Goal: Information Seeking & Learning: Learn about a topic

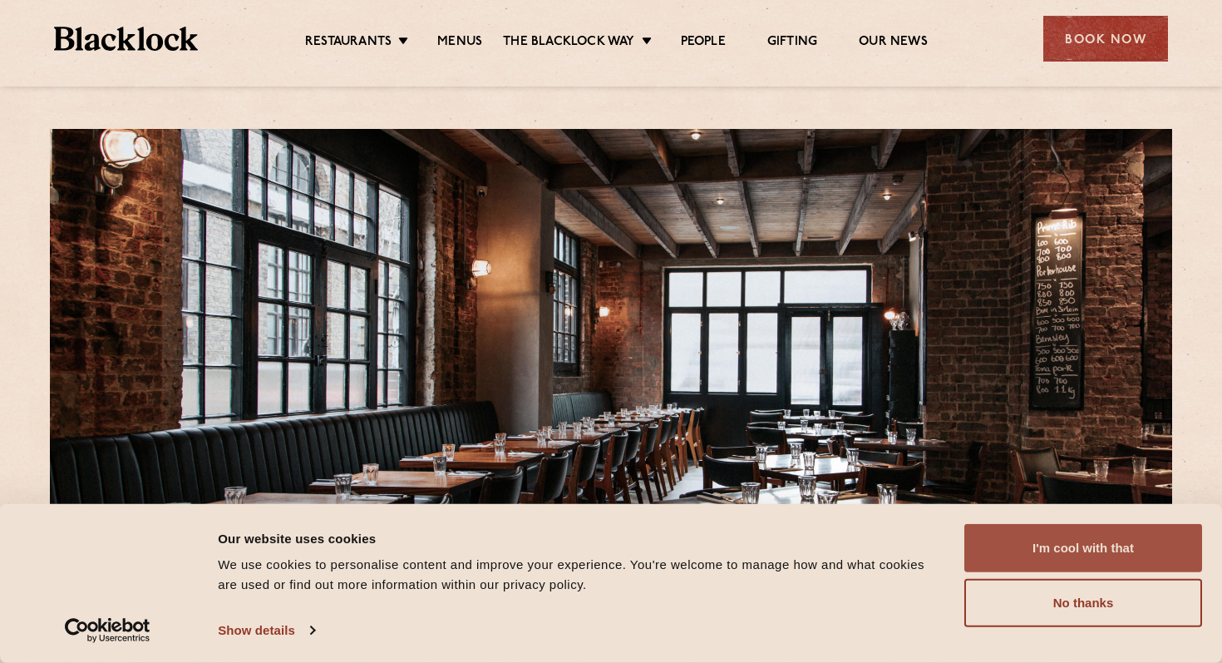
click at [1015, 551] on button "I'm cool with that" at bounding box center [1084, 548] width 238 height 48
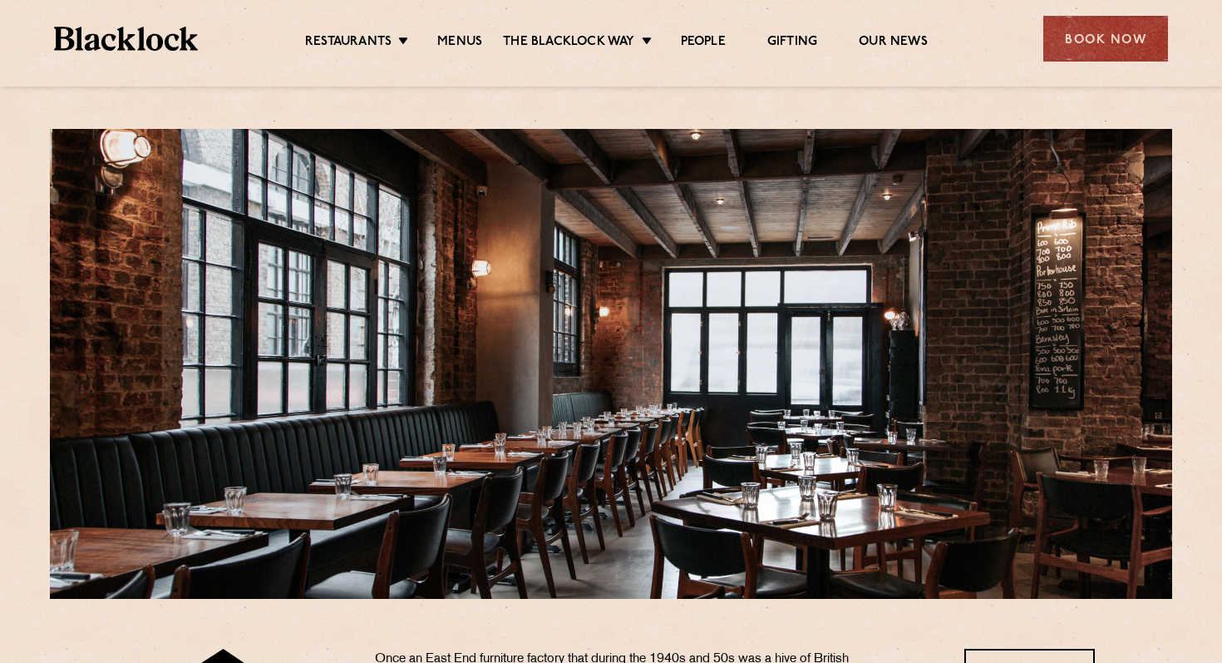
click at [461, 27] on ul "Restaurants Soho City Shoreditch Covent Garden Canary Wharf Manchester Birmingh…" at bounding box center [616, 39] width 837 height 27
click at [461, 38] on link "Menus" at bounding box center [459, 43] width 45 height 18
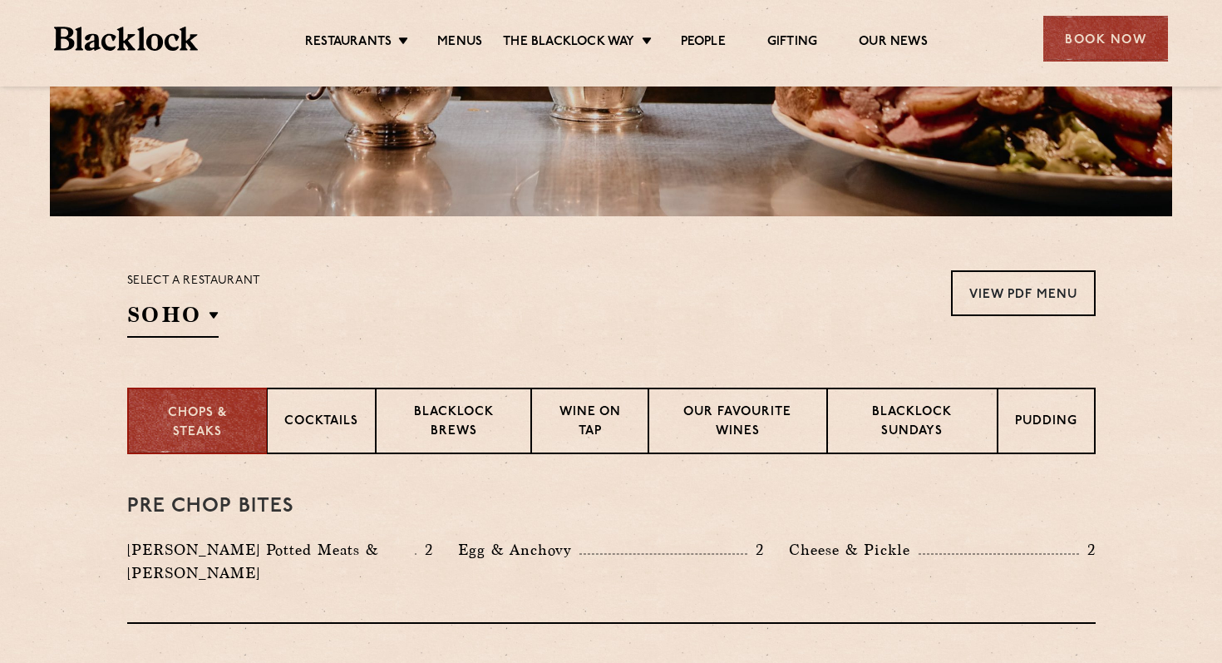
scroll to position [454, 0]
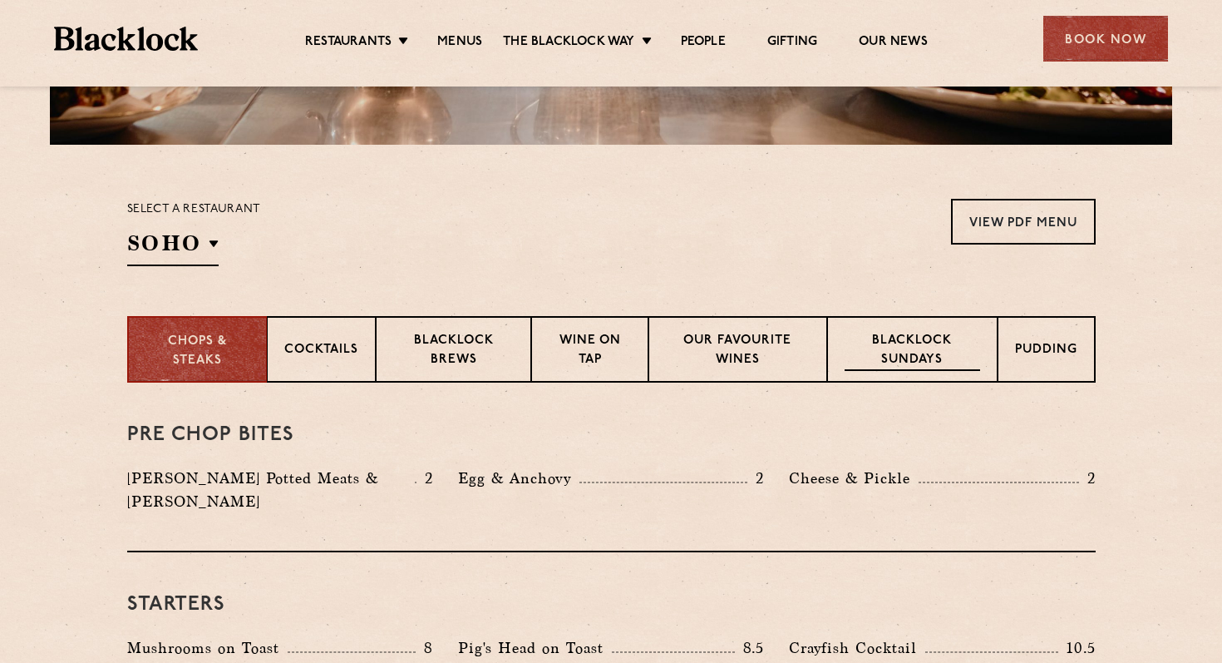
click at [912, 366] on p "Blacklock Sundays" at bounding box center [912, 351] width 135 height 39
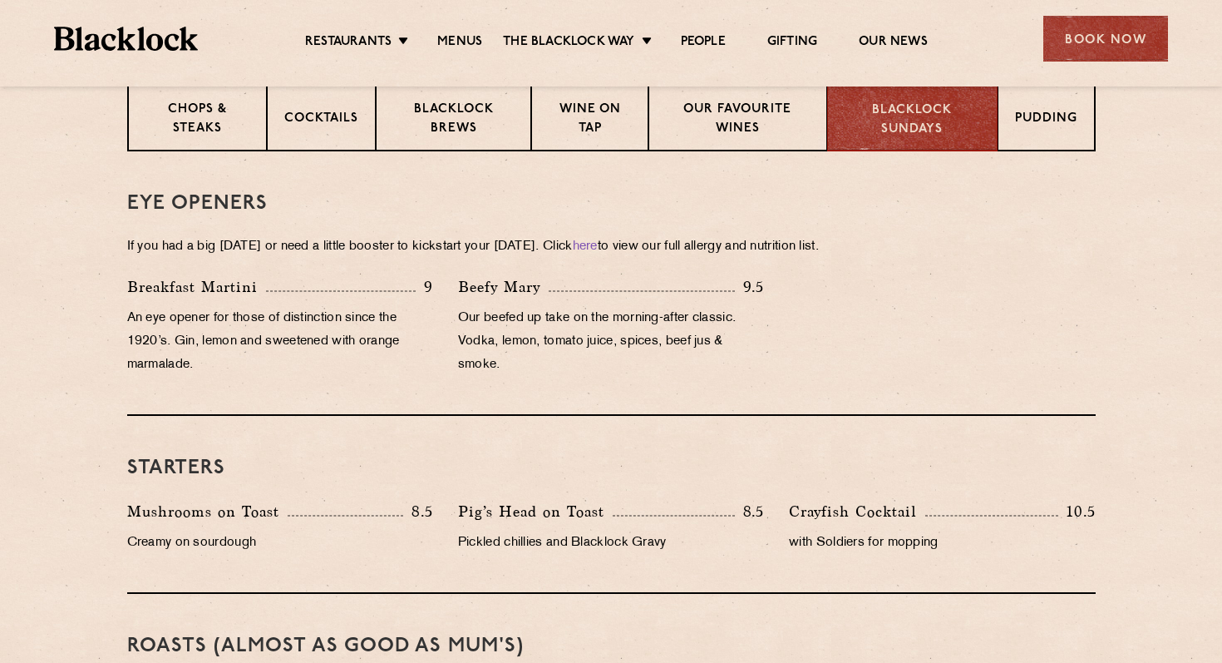
scroll to position [693, 0]
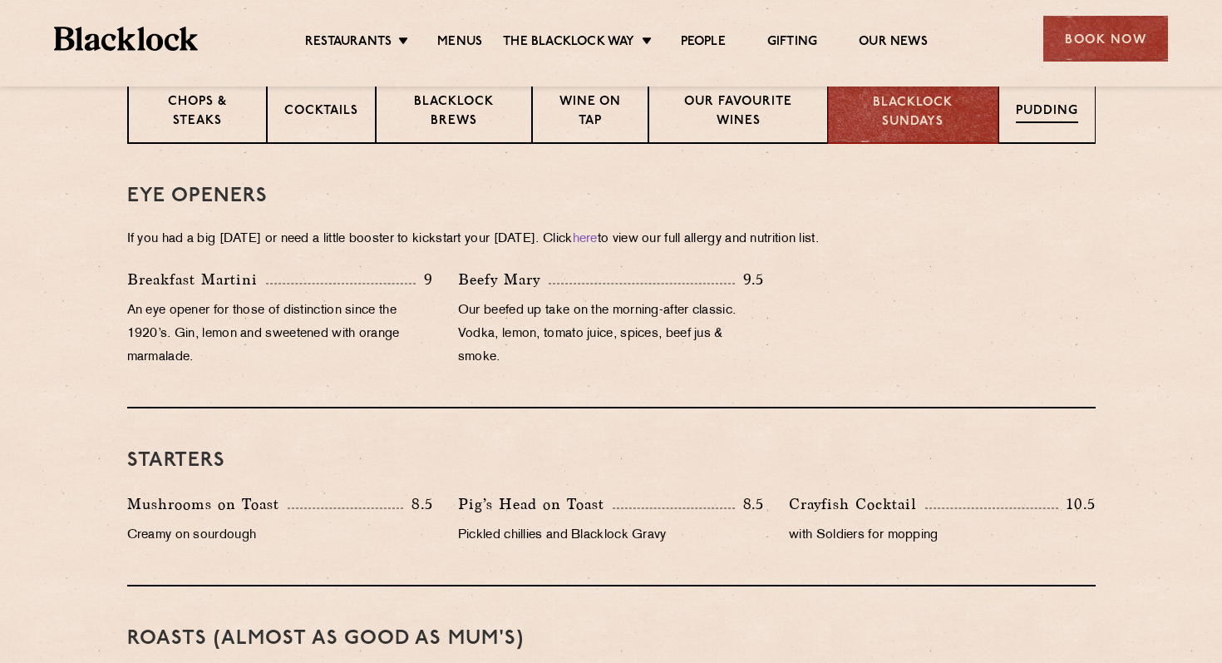
click at [1044, 122] on div "Pudding" at bounding box center [1047, 110] width 97 height 67
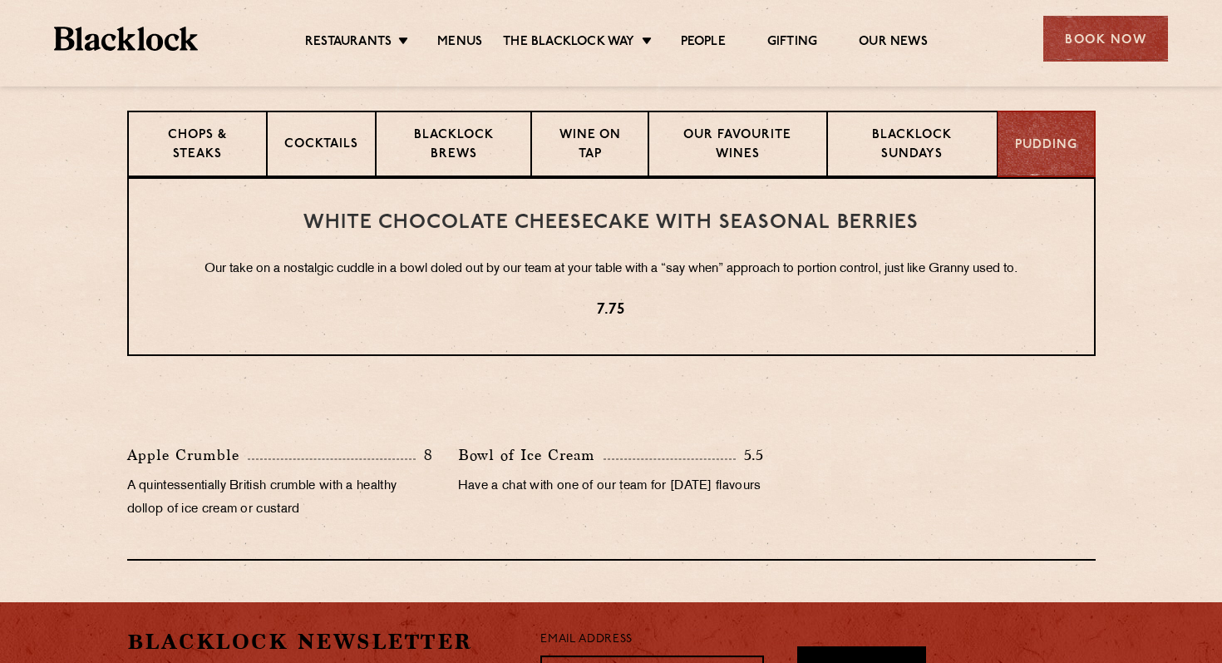
scroll to position [624, 0]
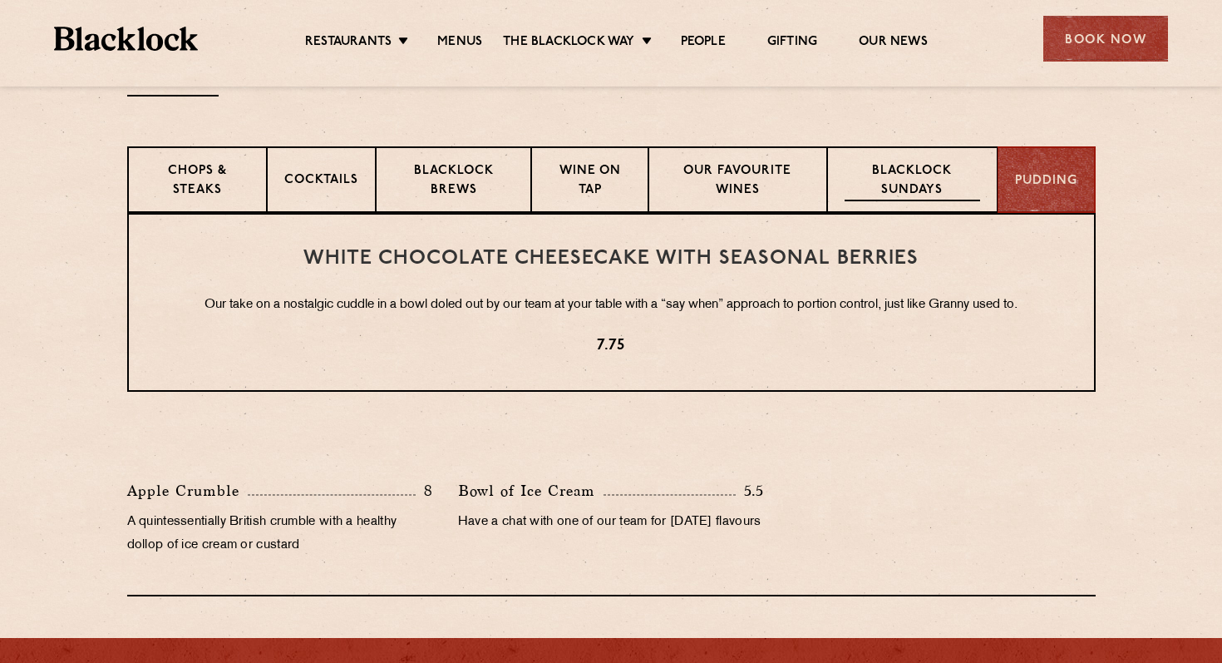
click at [971, 170] on p "Blacklock Sundays" at bounding box center [912, 181] width 135 height 39
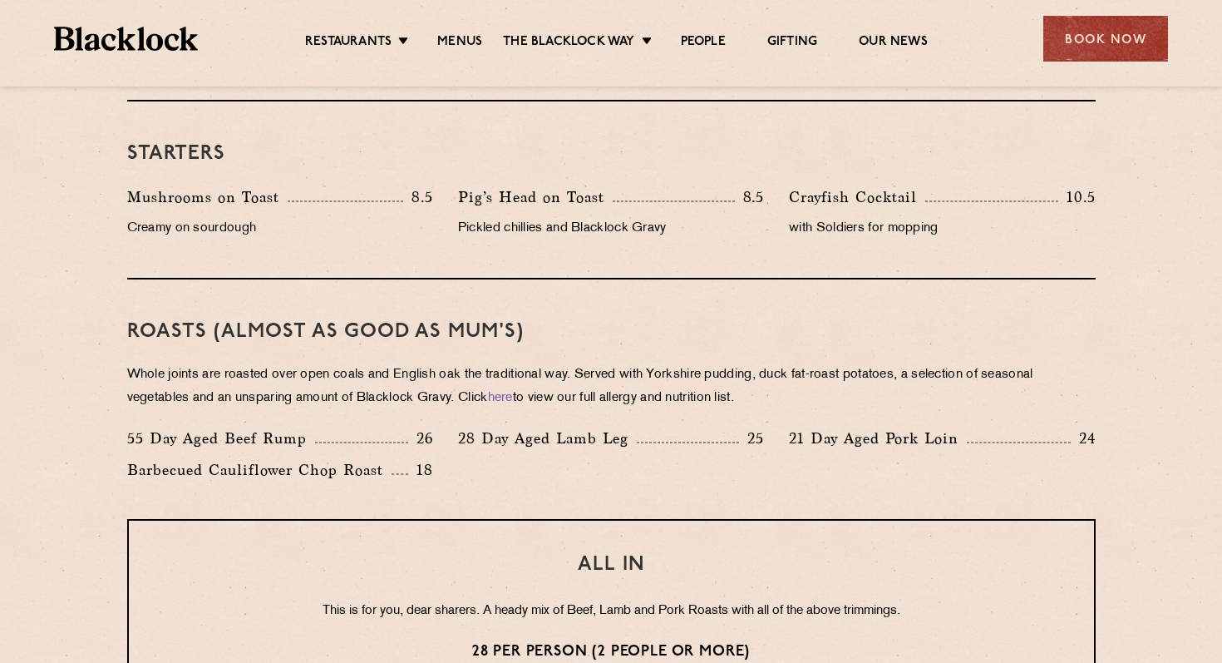
scroll to position [912, 0]
